Goal: Navigation & Orientation: Understand site structure

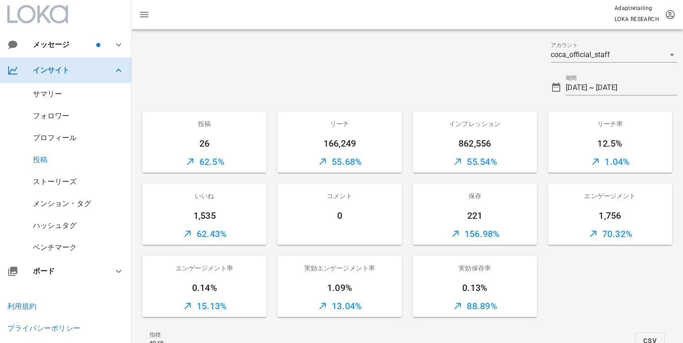
click at [55, 73] on div "インサイト" at bounding box center [67, 70] width 69 height 9
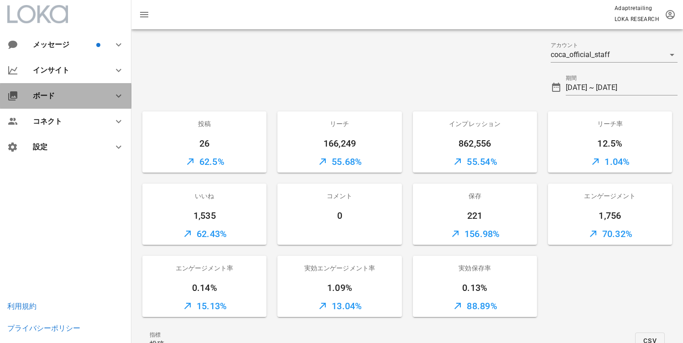
click at [56, 104] on div "ボード" at bounding box center [65, 96] width 131 height 26
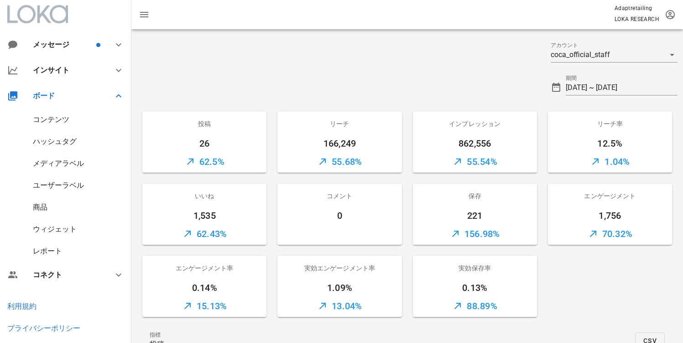
click at [59, 117] on div "コンテンツ" at bounding box center [51, 119] width 37 height 9
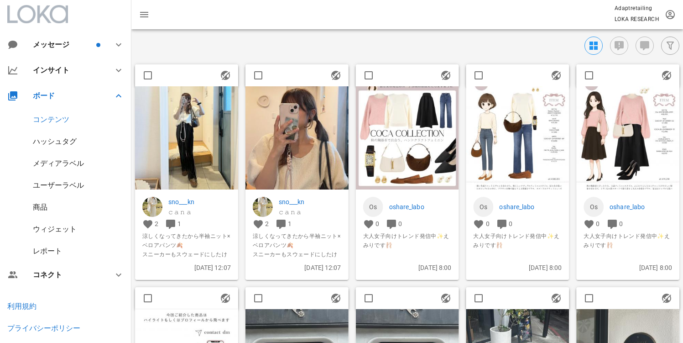
click at [67, 257] on div "レポート" at bounding box center [65, 251] width 131 height 22
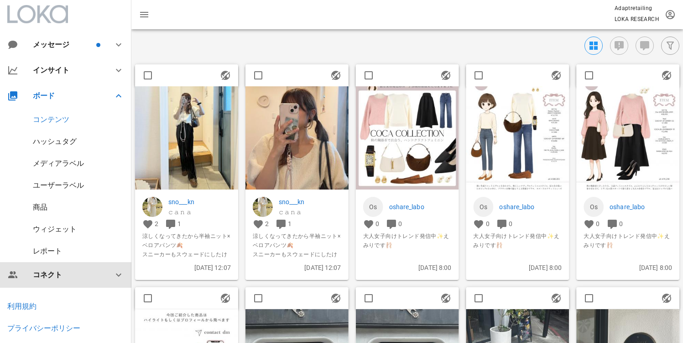
click at [64, 267] on div "コネクト" at bounding box center [65, 275] width 131 height 26
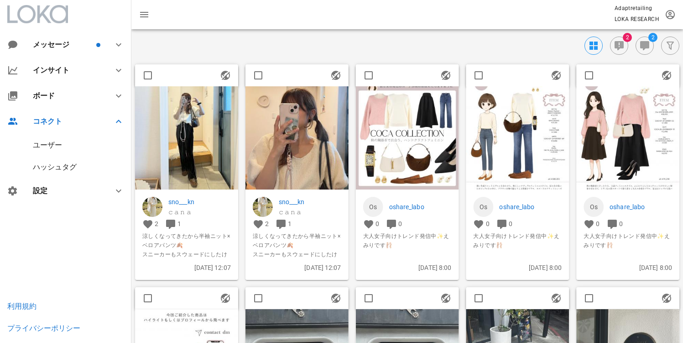
click at [51, 145] on div "ユーザー" at bounding box center [47, 145] width 29 height 9
